Goal: Task Accomplishment & Management: Complete application form

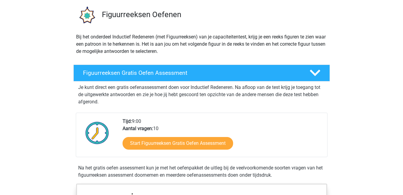
scroll to position [43, 0]
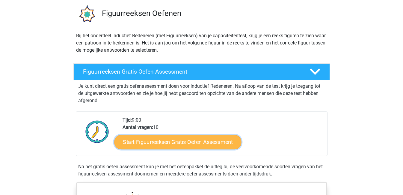
click at [189, 142] on link "Start Figuurreeksen Gratis Oefen Assessment" at bounding box center [177, 141] width 127 height 14
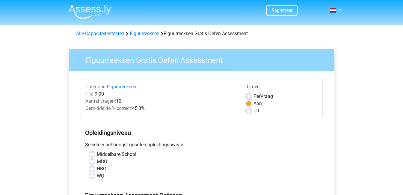
click at [95, 161] on div "MBO" at bounding box center [202, 161] width 224 height 7
click at [97, 169] on label "HBO" at bounding box center [102, 168] width 10 height 7
click at [92, 169] on input "HBO" at bounding box center [92, 168] width 5 height 6
radio input "true"
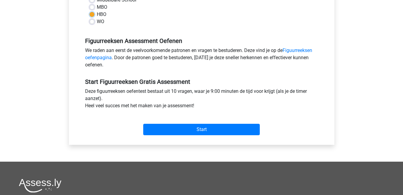
scroll to position [156, 0]
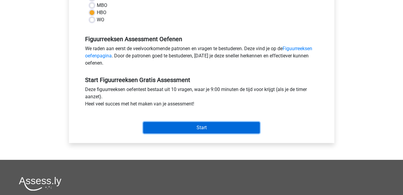
click at [216, 127] on input "Start" at bounding box center [201, 127] width 117 height 11
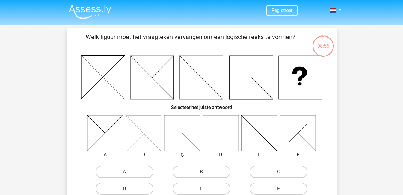
click at [216, 127] on icon at bounding box center [221, 133] width 36 height 36
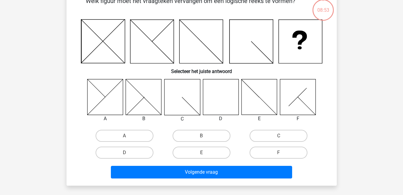
scroll to position [37, 0]
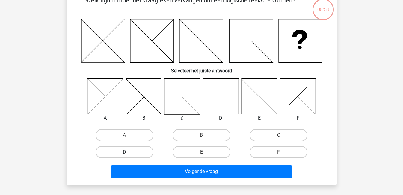
click at [146, 152] on label "D" at bounding box center [125, 152] width 58 height 12
click at [128, 152] on input "D" at bounding box center [126, 154] width 4 height 4
radio input "true"
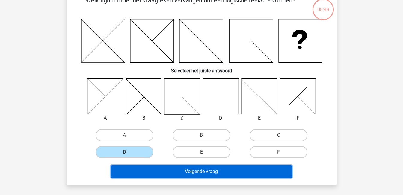
click at [171, 173] on button "Volgende vraag" at bounding box center [201, 171] width 181 height 13
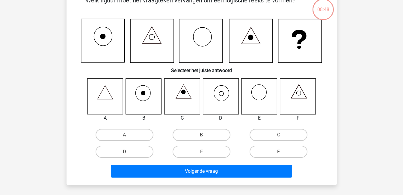
scroll to position [28, 0]
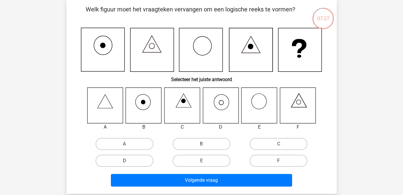
click at [147, 159] on label "D" at bounding box center [125, 160] width 58 height 12
click at [128, 160] on input "D" at bounding box center [126, 162] width 4 height 4
radio input "true"
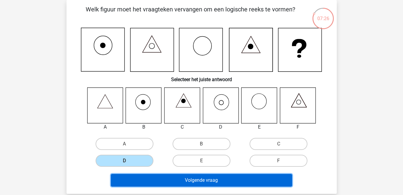
click at [171, 180] on button "Volgende vraag" at bounding box center [201, 180] width 181 height 13
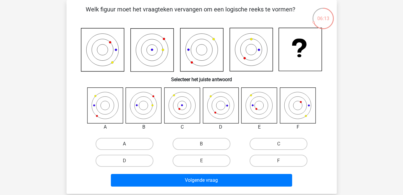
click at [138, 142] on label "A" at bounding box center [125, 144] width 58 height 12
click at [128, 144] on input "A" at bounding box center [126, 146] width 4 height 4
radio input "true"
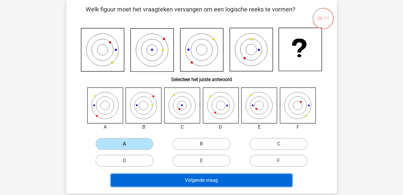
click at [167, 180] on button "Volgende vraag" at bounding box center [201, 180] width 181 height 13
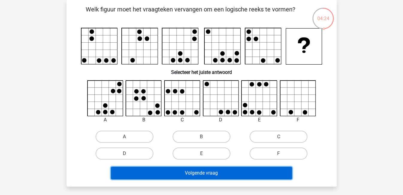
click at [186, 175] on button "Volgende vraag" at bounding box center [201, 172] width 181 height 13
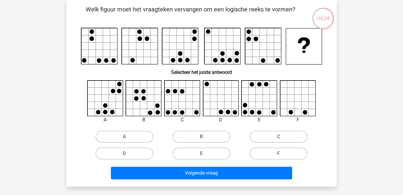
click at [202, 152] on label "E" at bounding box center [202, 153] width 58 height 12
click at [202, 153] on input "E" at bounding box center [203, 155] width 4 height 4
radio input "true"
click at [210, 150] on label "E" at bounding box center [202, 153] width 58 height 12
click at [205, 153] on input "E" at bounding box center [203, 155] width 4 height 4
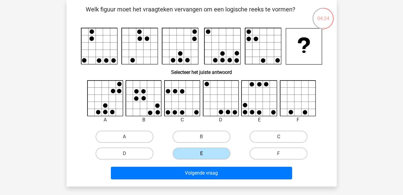
click at [288, 134] on label "C" at bounding box center [279, 136] width 58 height 12
click at [283, 136] on input "C" at bounding box center [281, 138] width 4 height 4
radio input "true"
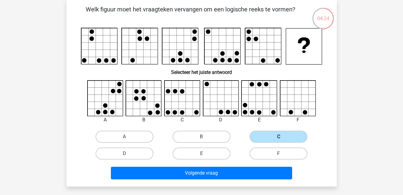
radio input "false"
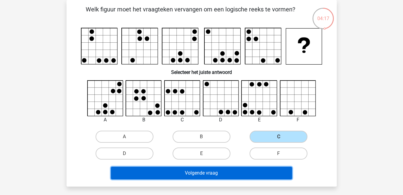
click at [199, 174] on button "Volgende vraag" at bounding box center [201, 172] width 181 height 13
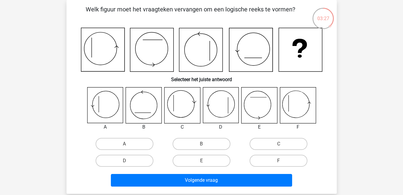
click at [125, 146] on input "A" at bounding box center [126, 146] width 4 height 4
radio input "true"
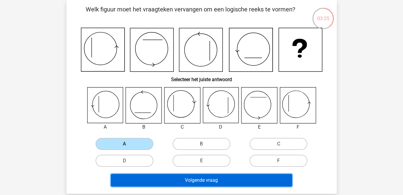
click at [161, 181] on button "Volgende vraag" at bounding box center [201, 180] width 181 height 13
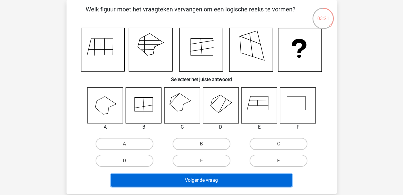
click at [161, 181] on button "Volgende vraag" at bounding box center [201, 180] width 181 height 13
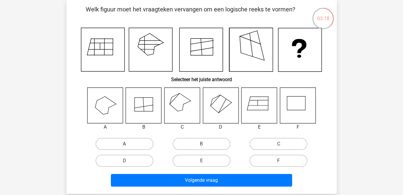
click at [146, 138] on label "A" at bounding box center [125, 144] width 58 height 12
click at [128, 144] on input "A" at bounding box center [126, 146] width 4 height 4
radio input "true"
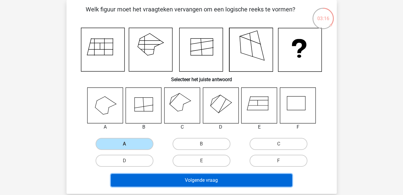
click at [185, 180] on button "Volgende vraag" at bounding box center [201, 180] width 181 height 13
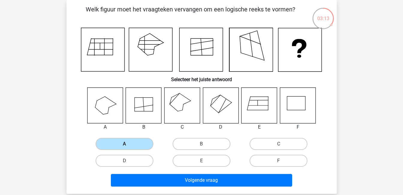
click at [137, 142] on label "A" at bounding box center [125, 144] width 58 height 12
click at [128, 144] on input "A" at bounding box center [126, 146] width 4 height 4
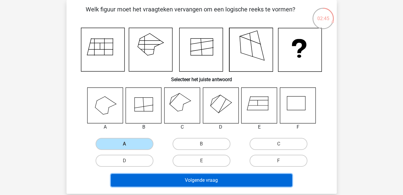
click at [180, 180] on button "Volgende vraag" at bounding box center [201, 180] width 181 height 13
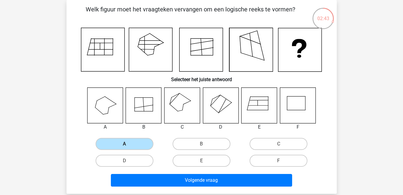
click at [138, 143] on label "A" at bounding box center [125, 144] width 58 height 12
click at [128, 144] on input "A" at bounding box center [126, 146] width 4 height 4
click at [126, 145] on input "A" at bounding box center [126, 146] width 4 height 4
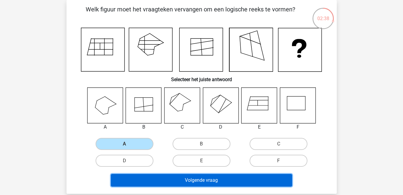
click at [160, 181] on button "Volgende vraag" at bounding box center [201, 180] width 181 height 13
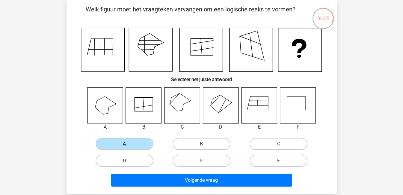
click at [141, 144] on label "A" at bounding box center [125, 144] width 58 height 12
click at [128, 144] on input "A" at bounding box center [126, 146] width 4 height 4
click at [141, 144] on label "A" at bounding box center [125, 144] width 58 height 12
click at [128, 144] on input "A" at bounding box center [126, 146] width 4 height 4
click at [141, 144] on label "A" at bounding box center [125, 144] width 58 height 12
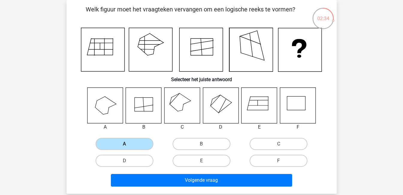
click at [128, 144] on input "A" at bounding box center [126, 146] width 4 height 4
click at [141, 144] on label "A" at bounding box center [125, 144] width 58 height 12
click at [128, 144] on input "A" at bounding box center [126, 146] width 4 height 4
click at [141, 144] on label "A" at bounding box center [125, 144] width 58 height 12
click at [128, 144] on input "A" at bounding box center [126, 146] width 4 height 4
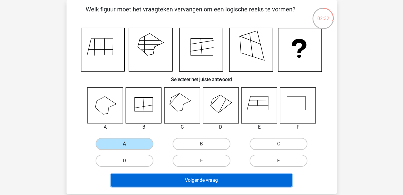
click at [183, 180] on button "Volgende vraag" at bounding box center [201, 180] width 181 height 13
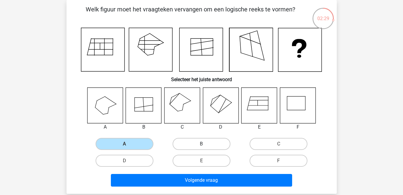
click at [219, 141] on label "B" at bounding box center [202, 144] width 58 height 12
click at [205, 144] on input "B" at bounding box center [203, 146] width 4 height 4
radio input "true"
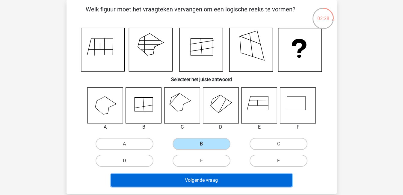
click at [206, 181] on button "Volgende vraag" at bounding box center [201, 180] width 181 height 13
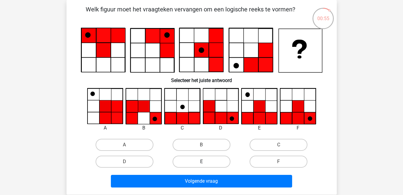
click at [210, 162] on label "E" at bounding box center [202, 161] width 58 height 12
click at [205, 162] on input "E" at bounding box center [203, 163] width 4 height 4
radio input "true"
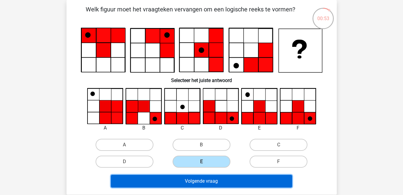
click at [211, 181] on button "Volgende vraag" at bounding box center [201, 180] width 181 height 13
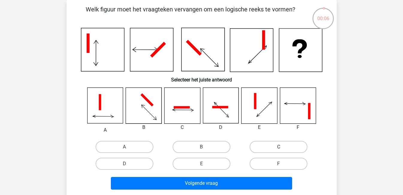
click at [273, 147] on label "C" at bounding box center [279, 147] width 58 height 12
click at [279, 147] on input "C" at bounding box center [281, 149] width 4 height 4
radio input "true"
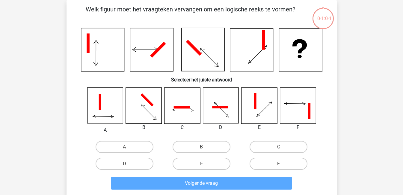
scroll to position [28, 0]
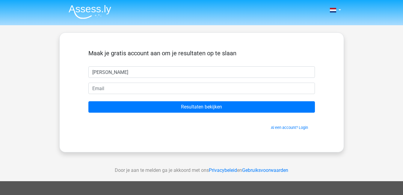
type input "[PERSON_NAME]"
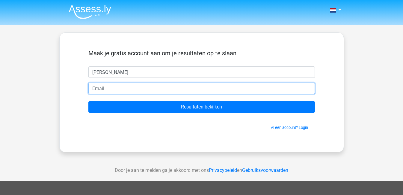
click at [178, 87] on input "email" at bounding box center [201, 87] width 227 height 11
type input "[EMAIL_ADDRESS][DOMAIN_NAME]"
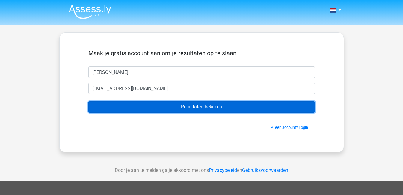
click at [152, 105] on input "Resultaten bekijken" at bounding box center [201, 106] width 227 height 11
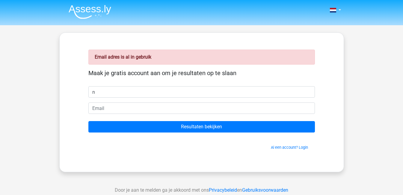
click at [120, 91] on input "n" at bounding box center [201, 91] width 227 height 11
type input "[PERSON_NAME]"
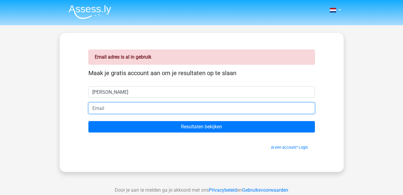
click at [118, 109] on input "email" at bounding box center [201, 107] width 227 height 11
click at [121, 106] on input "nathalie14102gmail.com" at bounding box center [201, 107] width 227 height 11
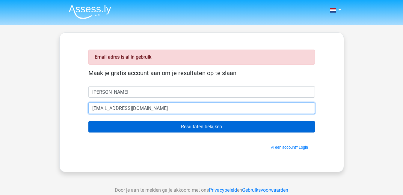
type input "[EMAIL_ADDRESS][DOMAIN_NAME]"
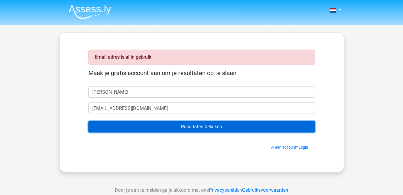
click at [157, 126] on input "Resultaten bekijken" at bounding box center [201, 126] width 227 height 11
